Goal: Find specific page/section: Find specific page/section

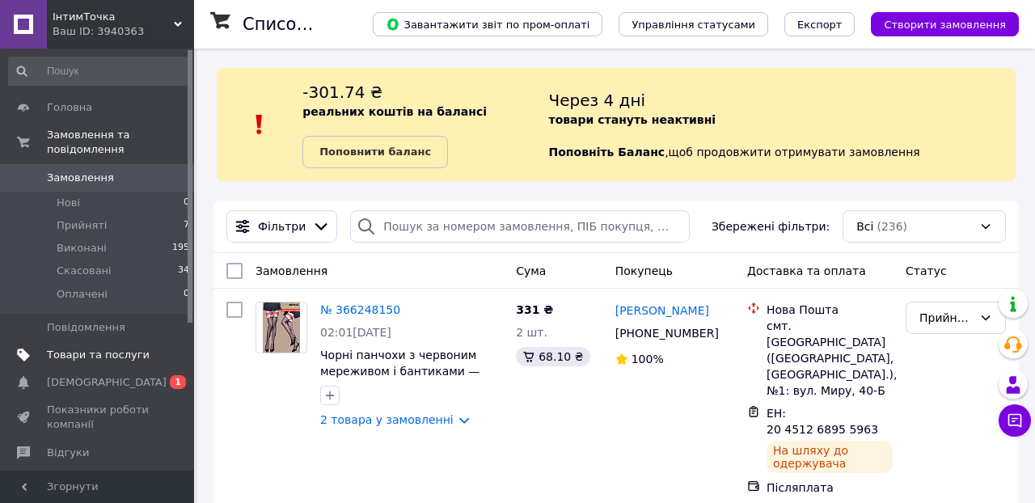
click at [90, 353] on span "Товари та послуги" at bounding box center [98, 355] width 103 height 15
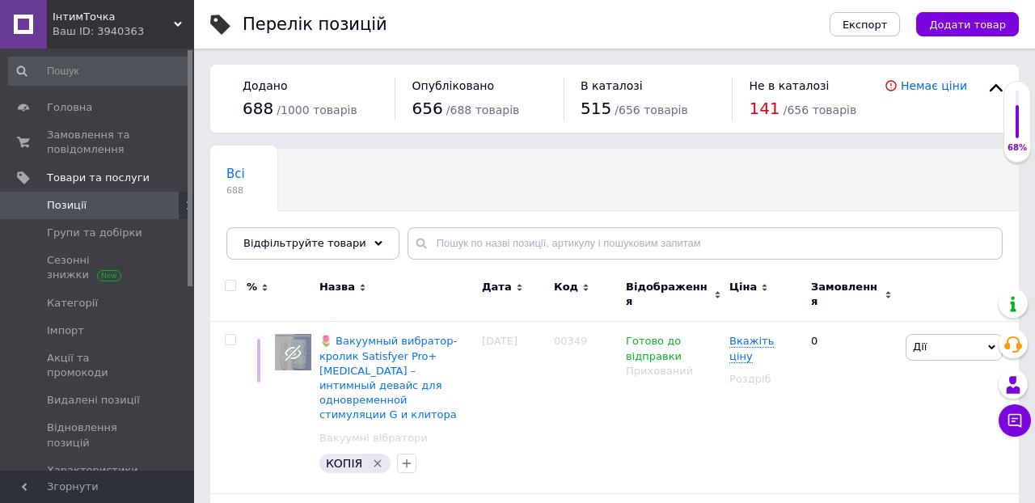
click at [68, 18] on span "ІнтимТочка" at bounding box center [113, 17] width 121 height 15
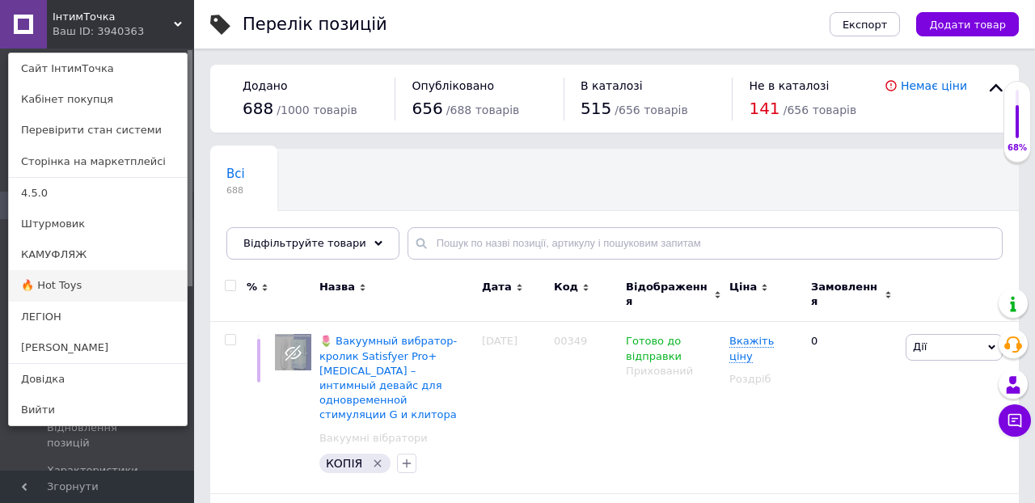
click at [80, 285] on link "🔥 Hot Toys" at bounding box center [98, 285] width 178 height 31
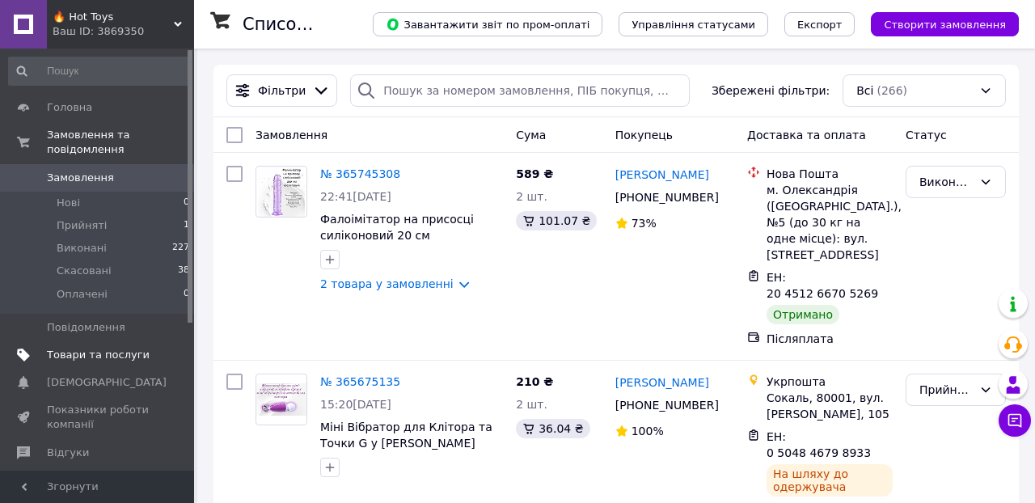
click at [84, 345] on link "Товари та послуги" at bounding box center [99, 354] width 199 height 27
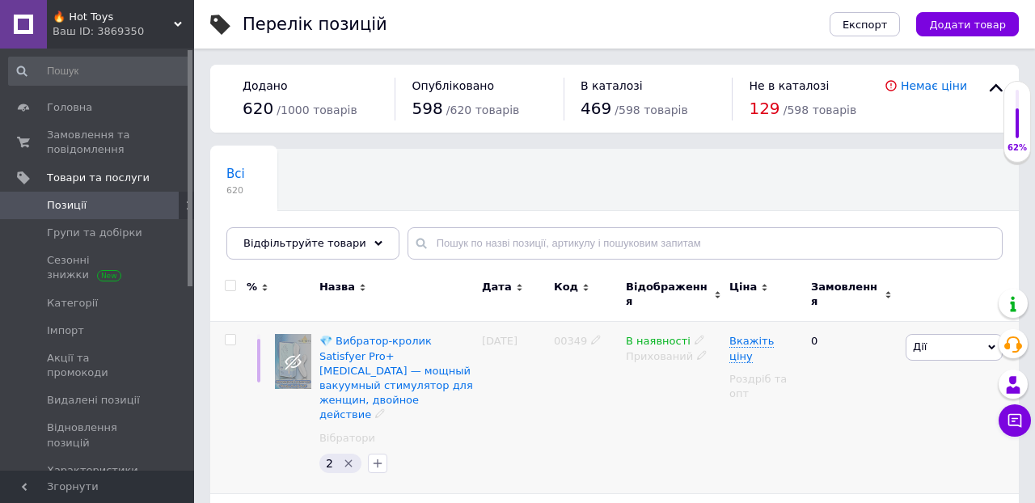
click at [697, 335] on icon at bounding box center [700, 340] width 10 height 10
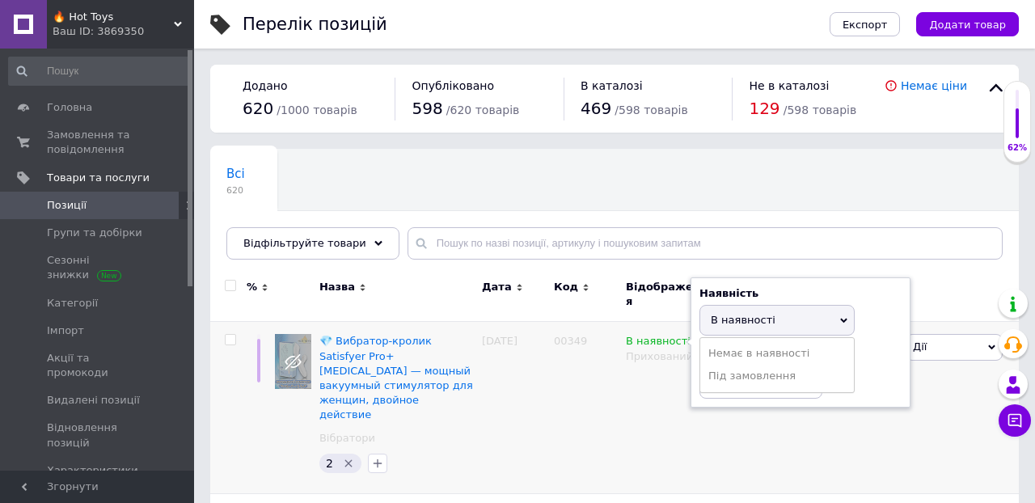
click at [840, 173] on div "Всі 620 Ok Відфільтровано... Зберегти" at bounding box center [614, 212] width 809 height 133
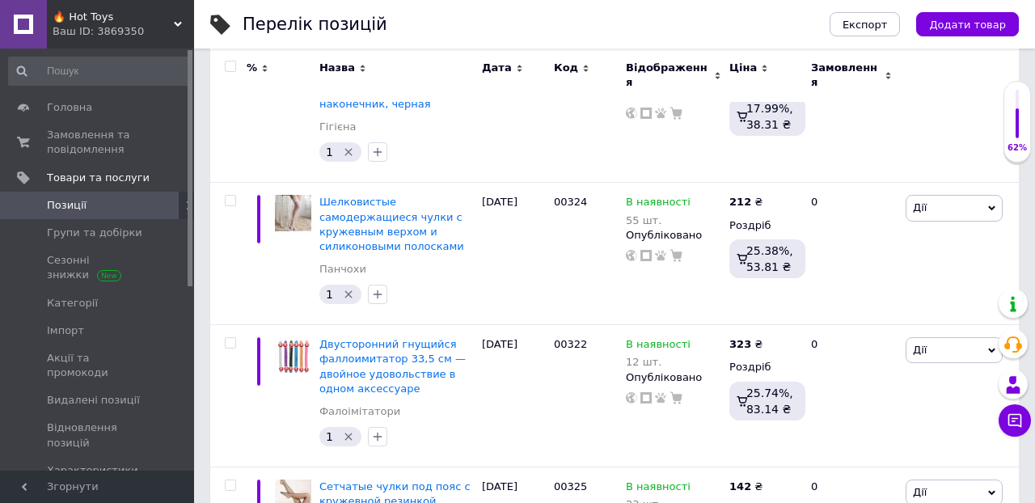
scroll to position [3989, 0]
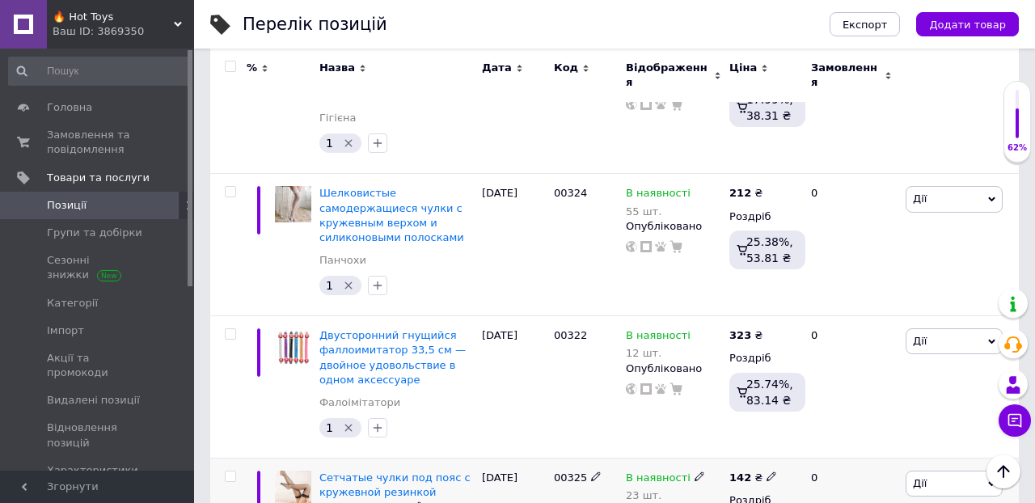
click at [695, 471] on icon at bounding box center [700, 476] width 10 height 10
click at [134, 22] on span "🔥 Hot Toys" at bounding box center [113, 17] width 121 height 15
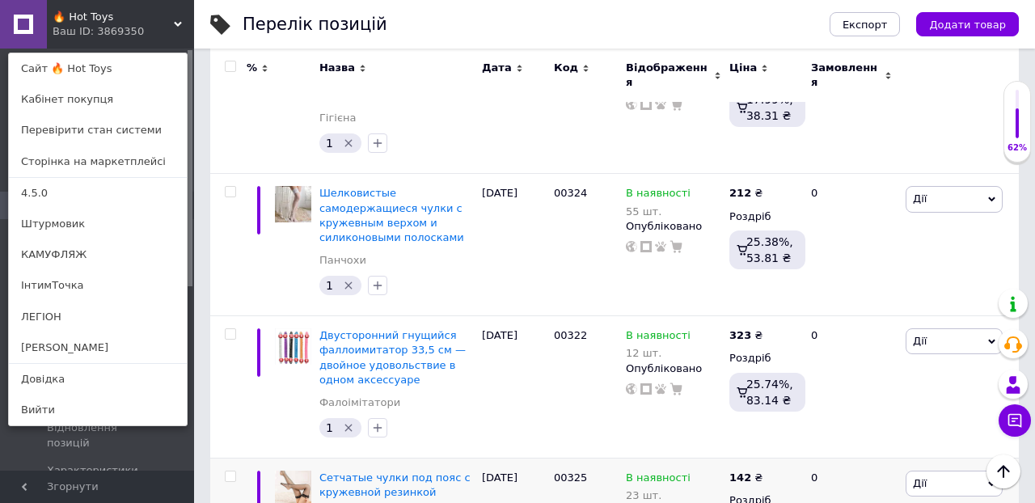
click at [86, 286] on link "ІнтимТочка" at bounding box center [98, 285] width 178 height 31
